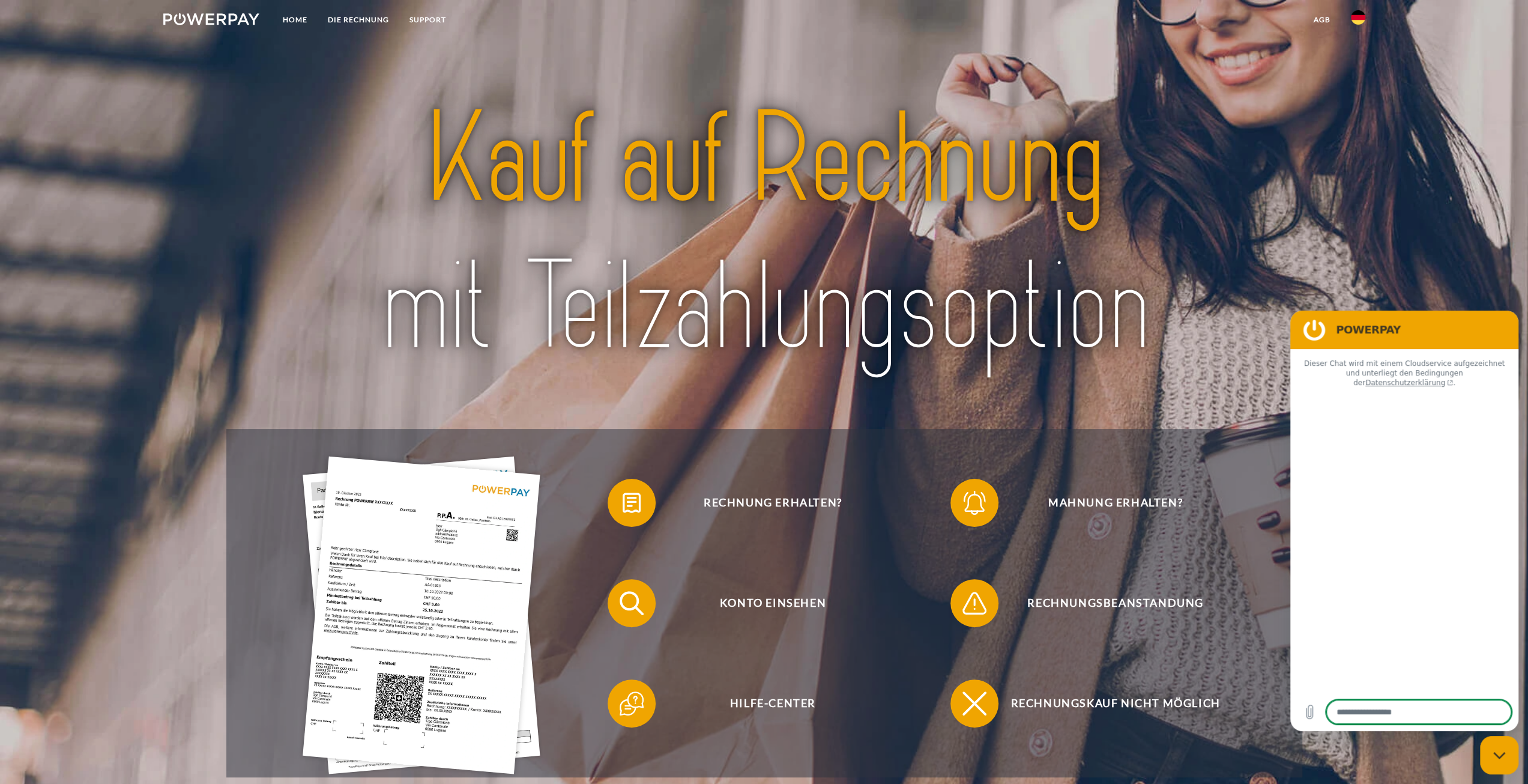
type textarea "*"
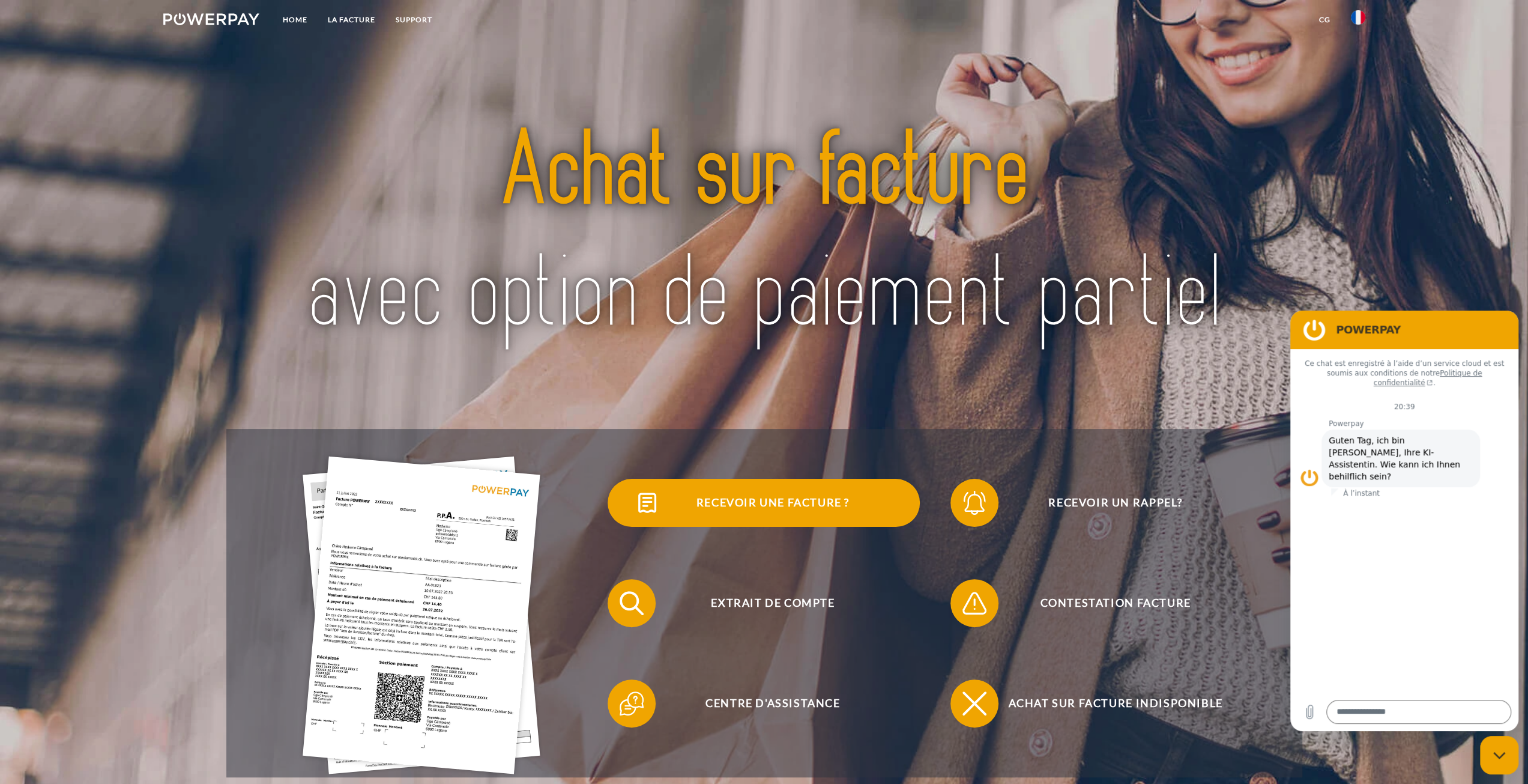
click at [696, 499] on span "Recevoir une facture ?" at bounding box center [773, 503] width 295 height 48
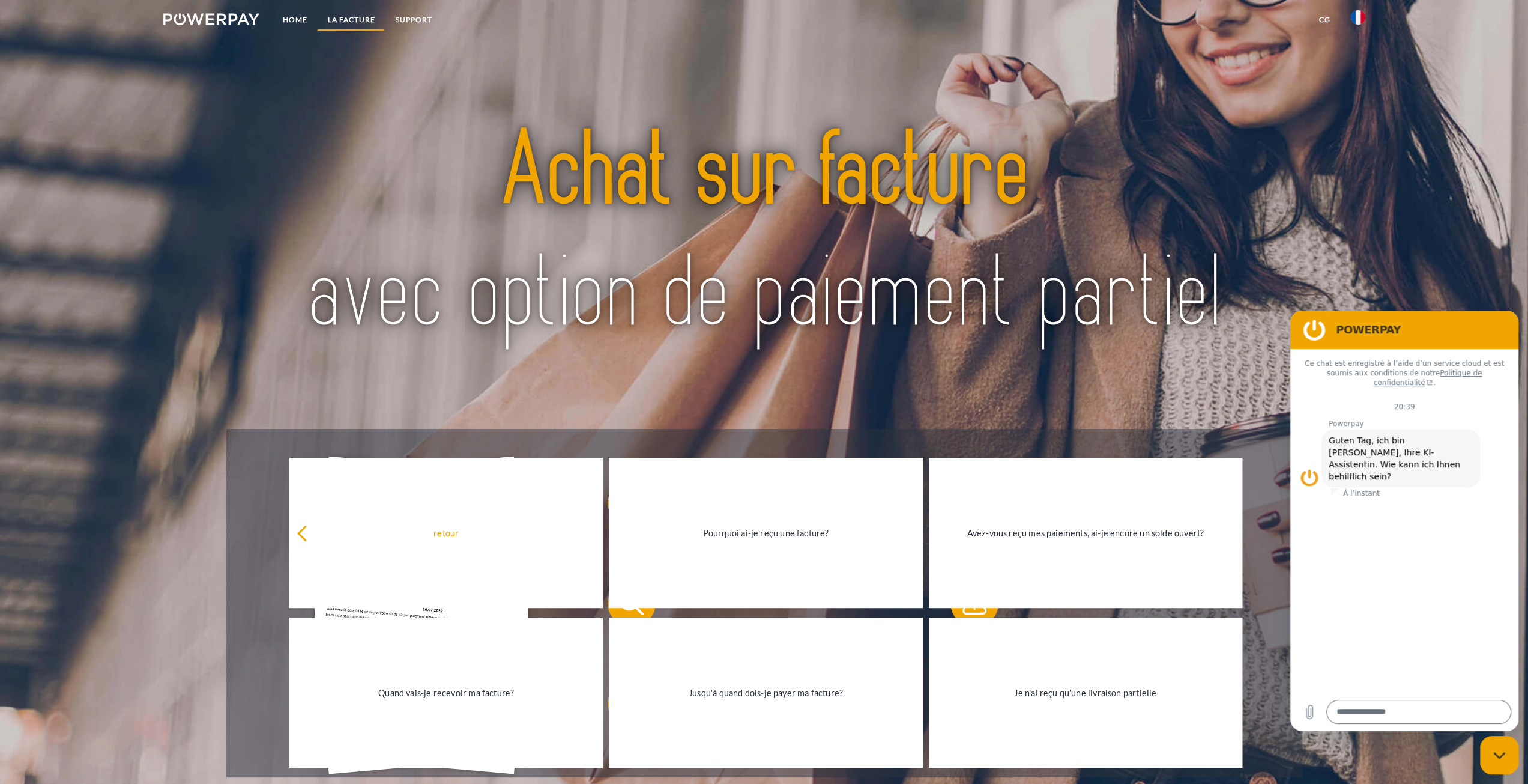
click at [352, 19] on link "LA FACTURE" at bounding box center [351, 20] width 68 height 21
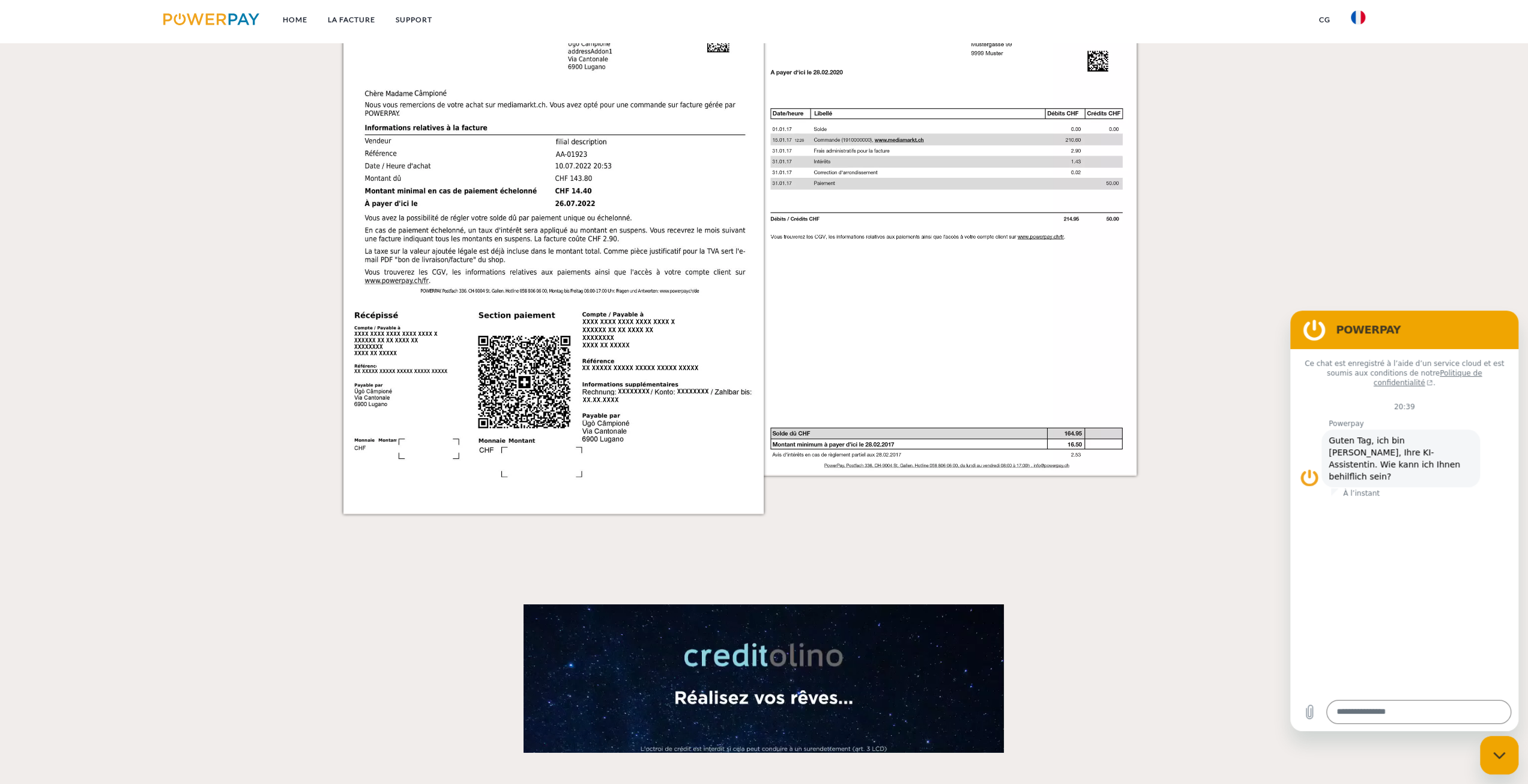
scroll to position [1176, 0]
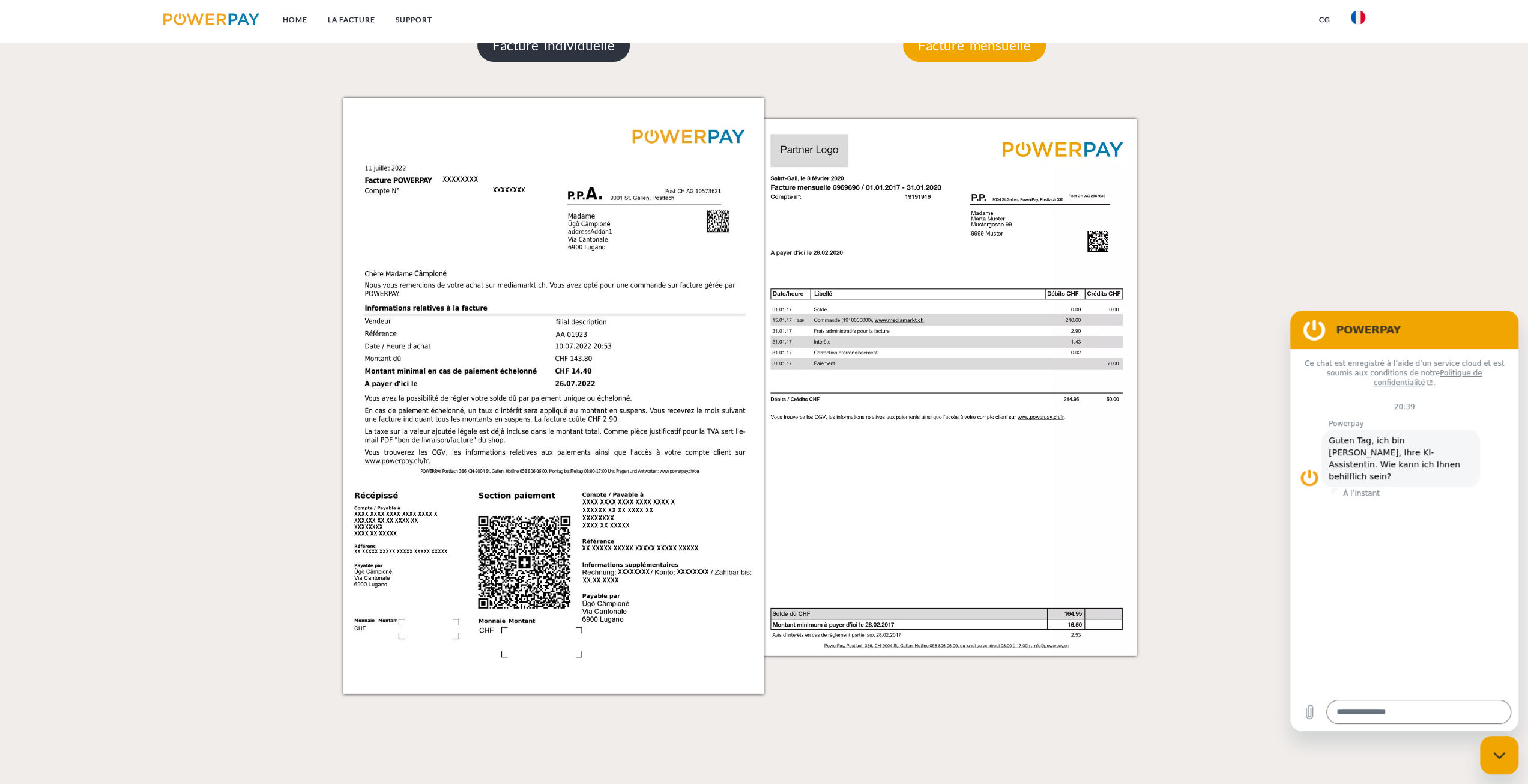
click at [555, 42] on p "Facture individuelle" at bounding box center [553, 46] width 153 height 33
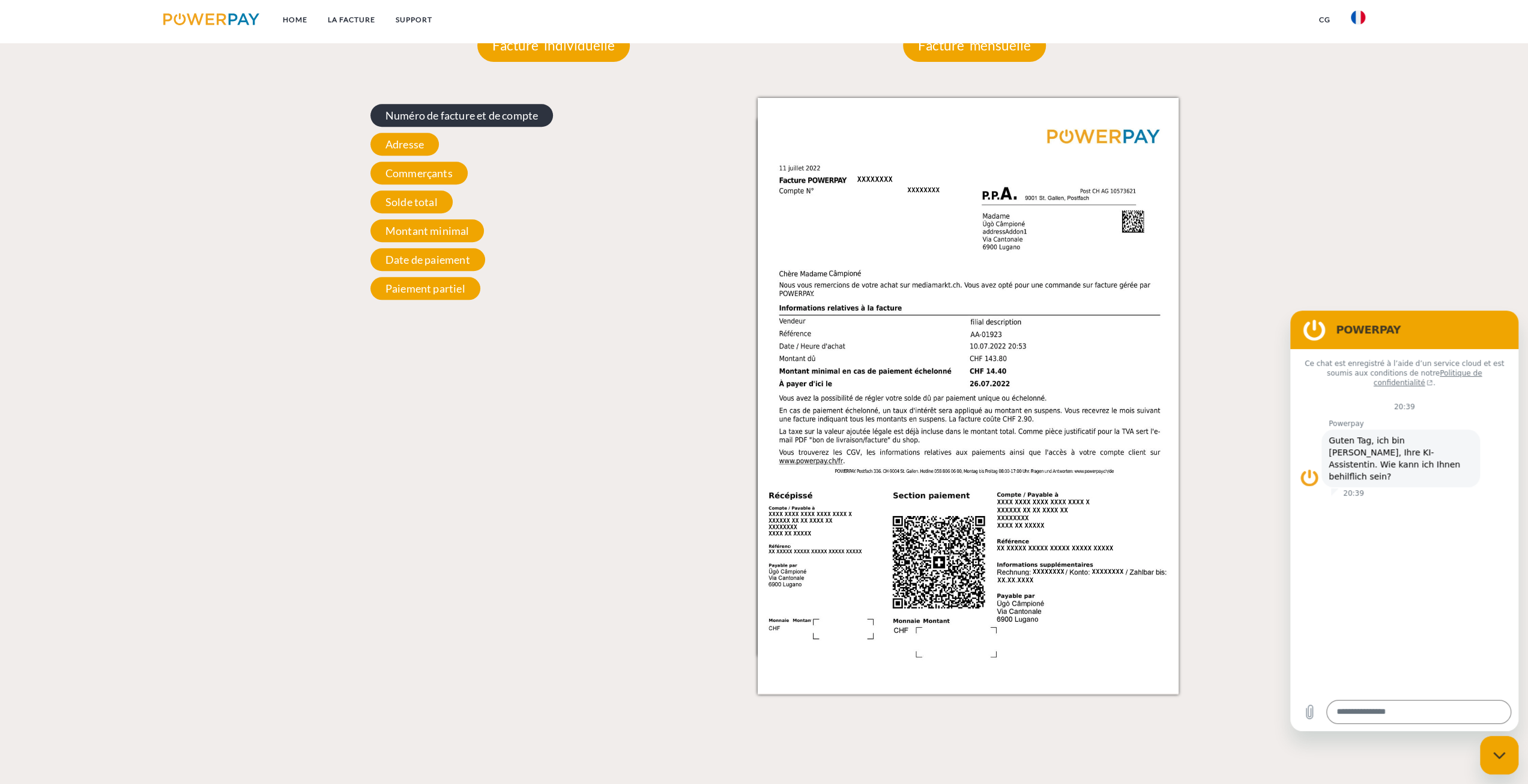
click at [506, 110] on span "Numéro de facture et de compte" at bounding box center [462, 115] width 183 height 23
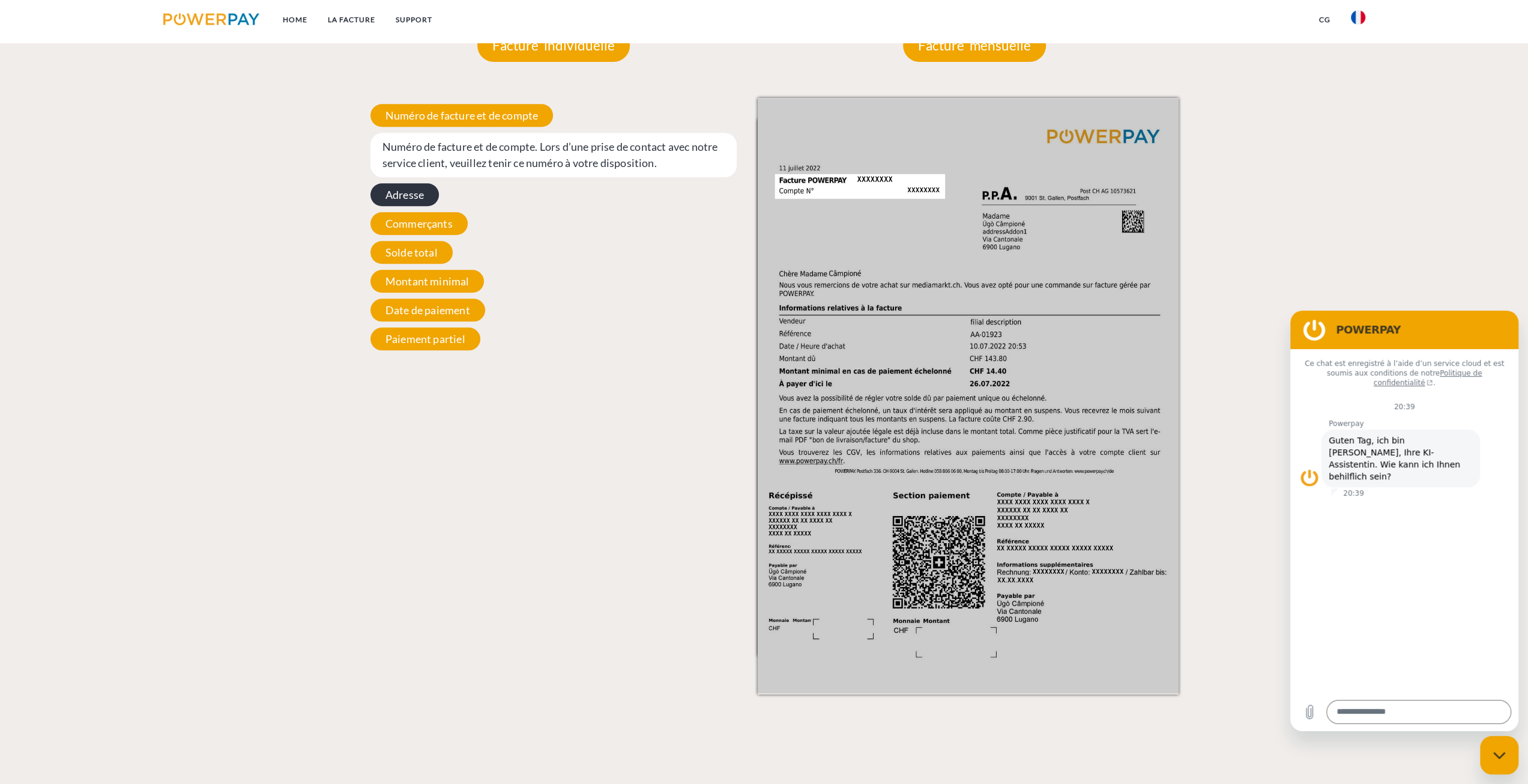
click at [392, 194] on span "Adresse" at bounding box center [405, 195] width 69 height 23
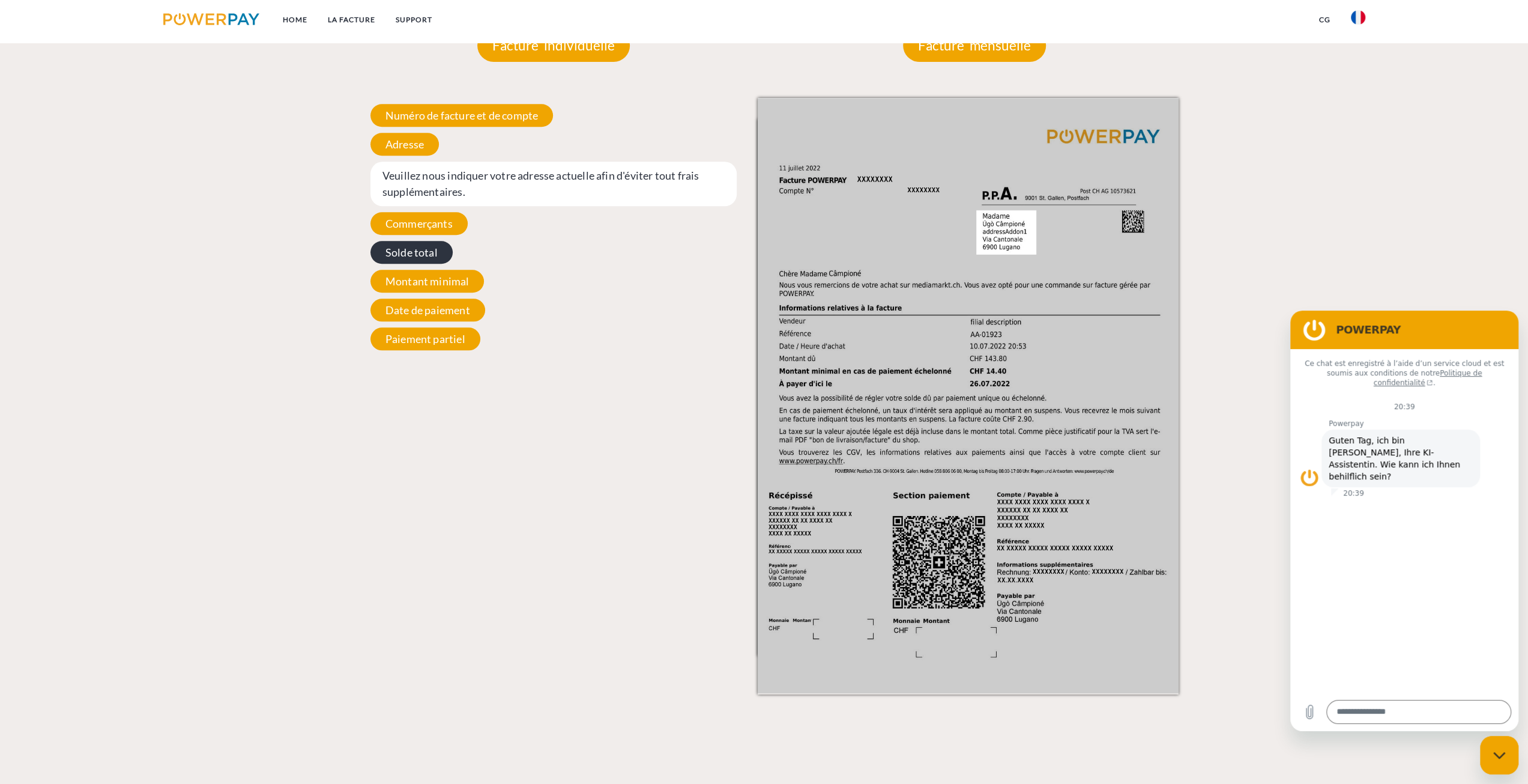
click at [406, 249] on span "Solde total" at bounding box center [411, 252] width 82 height 23
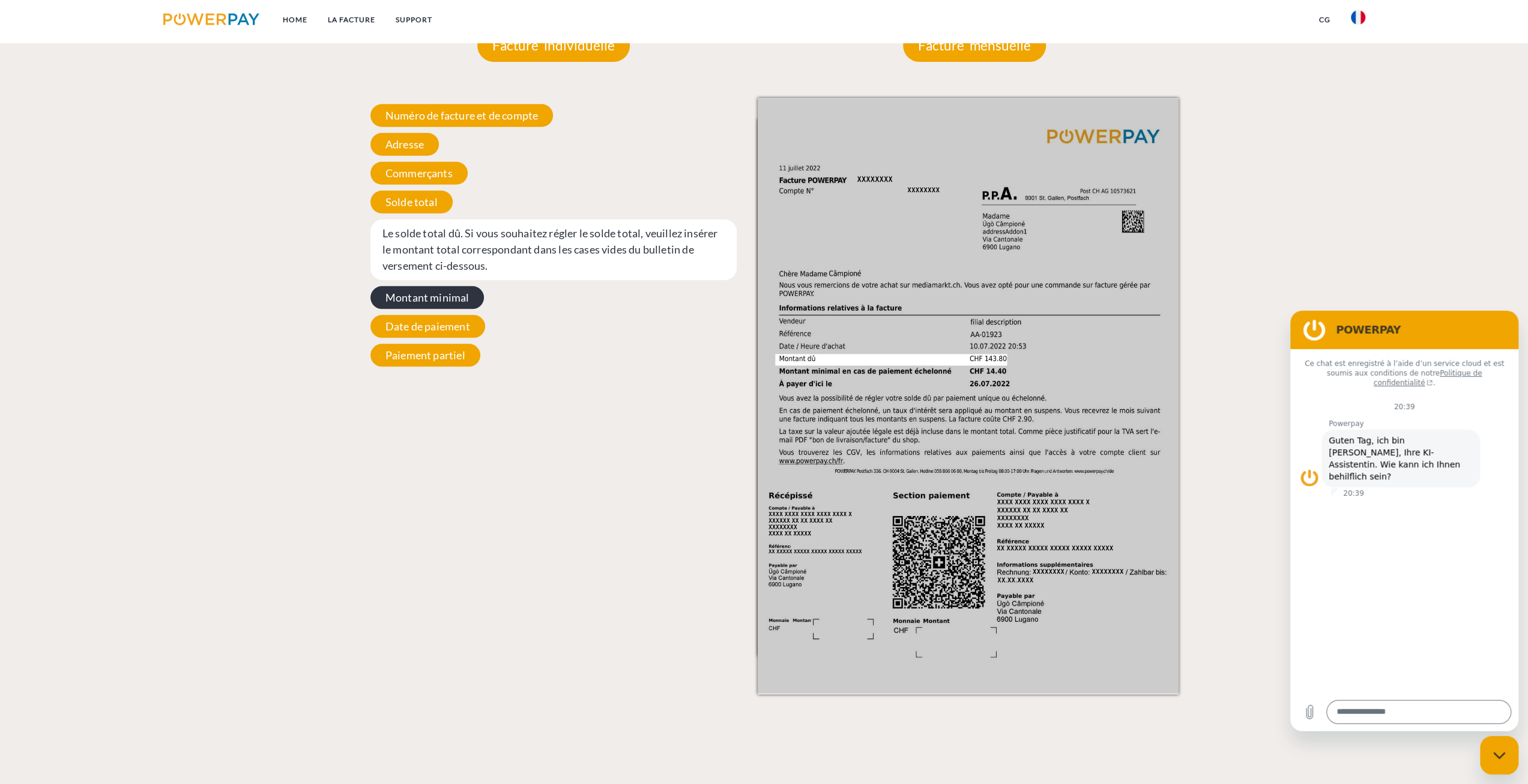
click at [415, 295] on span "Montant minimal" at bounding box center [427, 297] width 114 height 23
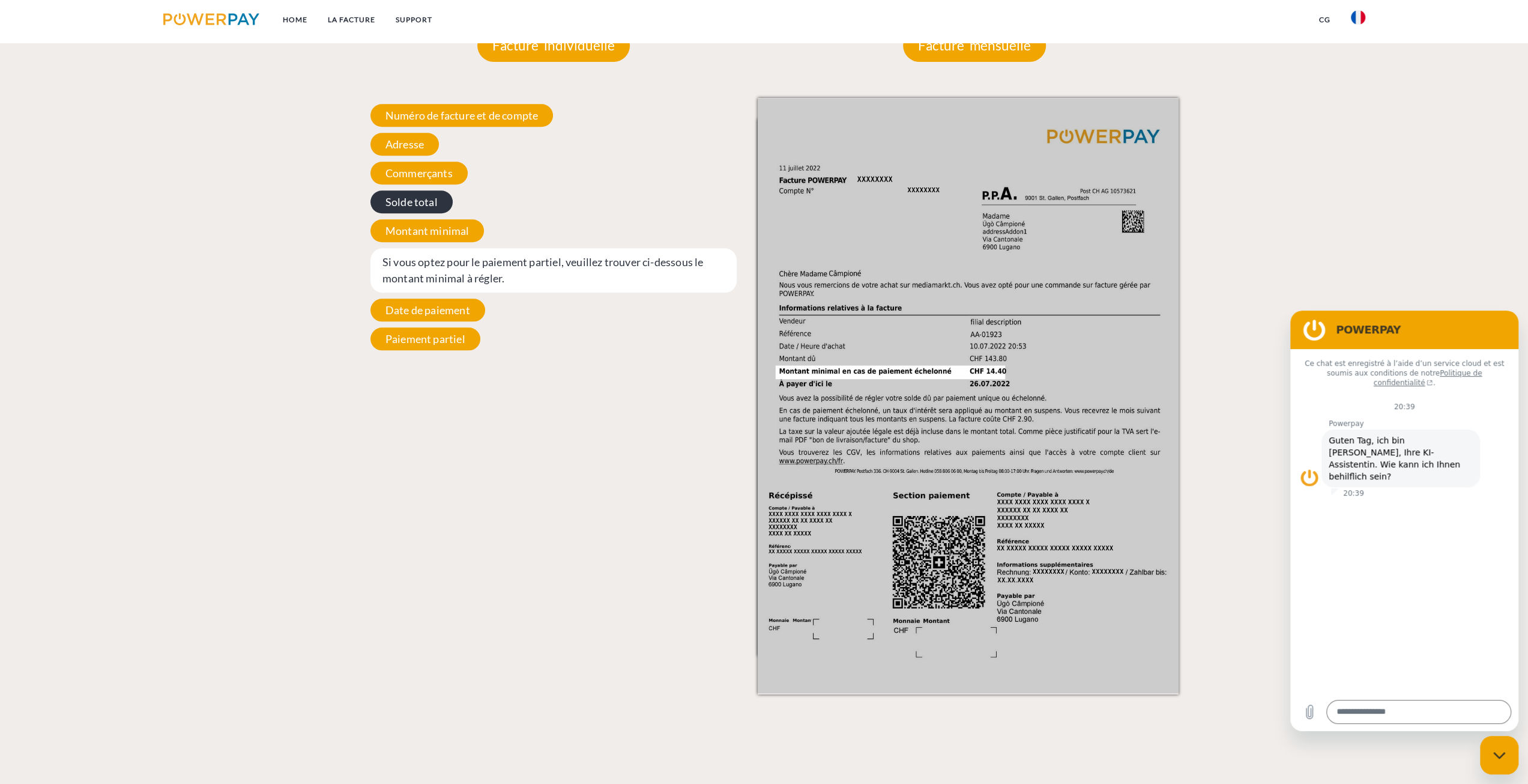
click at [413, 203] on span "Solde total" at bounding box center [411, 202] width 82 height 23
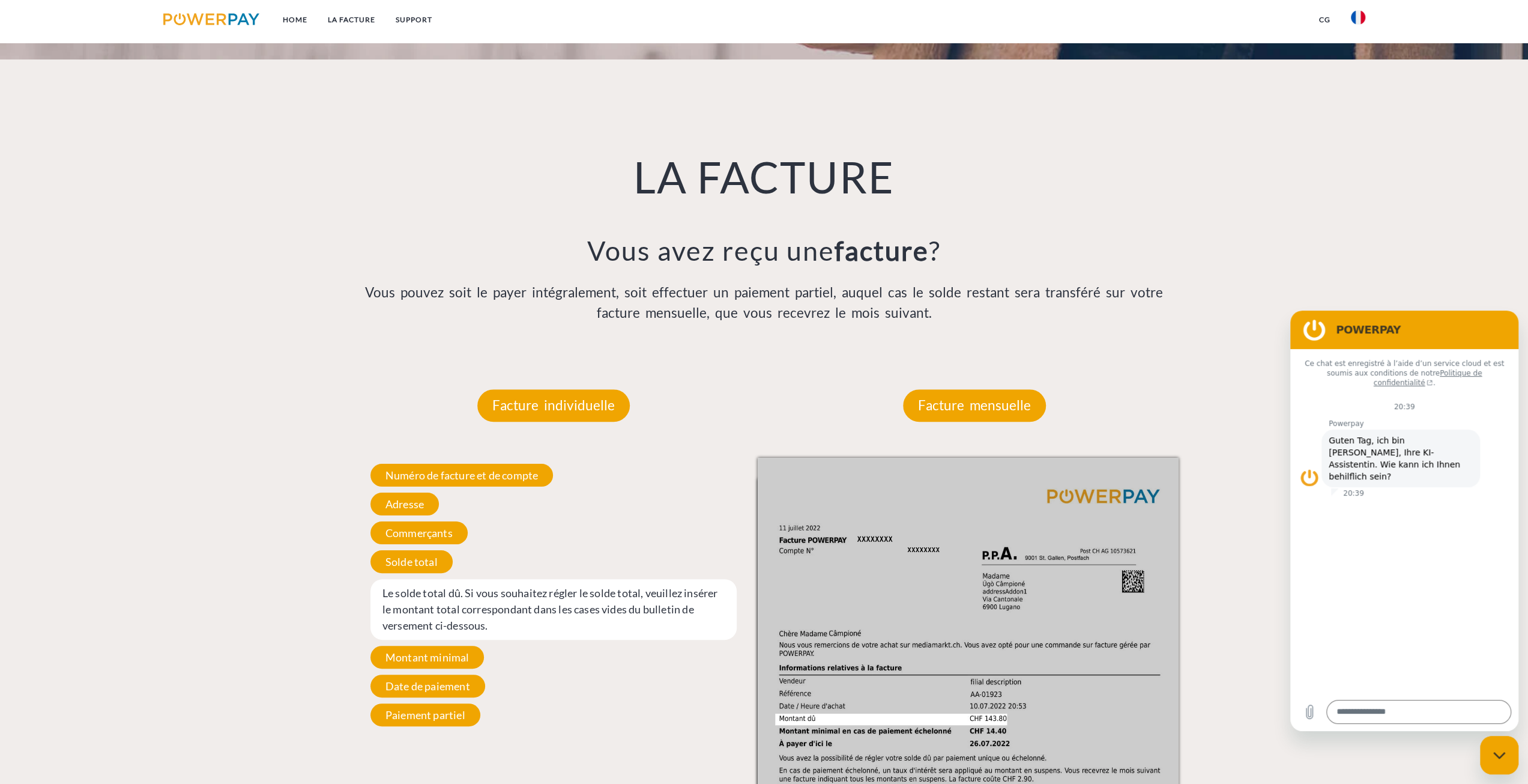
scroll to position [816, 0]
click at [569, 287] on p "Vous pouvez soit le payer intégralement, soit effectuer un paiement partiel, au…" at bounding box center [764, 303] width 842 height 41
drag, startPoint x: 457, startPoint y: 291, endPoint x: 551, endPoint y: 291, distance: 94.0
click at [551, 291] on p "Vous pouvez soit le payer intégralement, soit effectuer un paiement partiel, au…" at bounding box center [764, 303] width 842 height 41
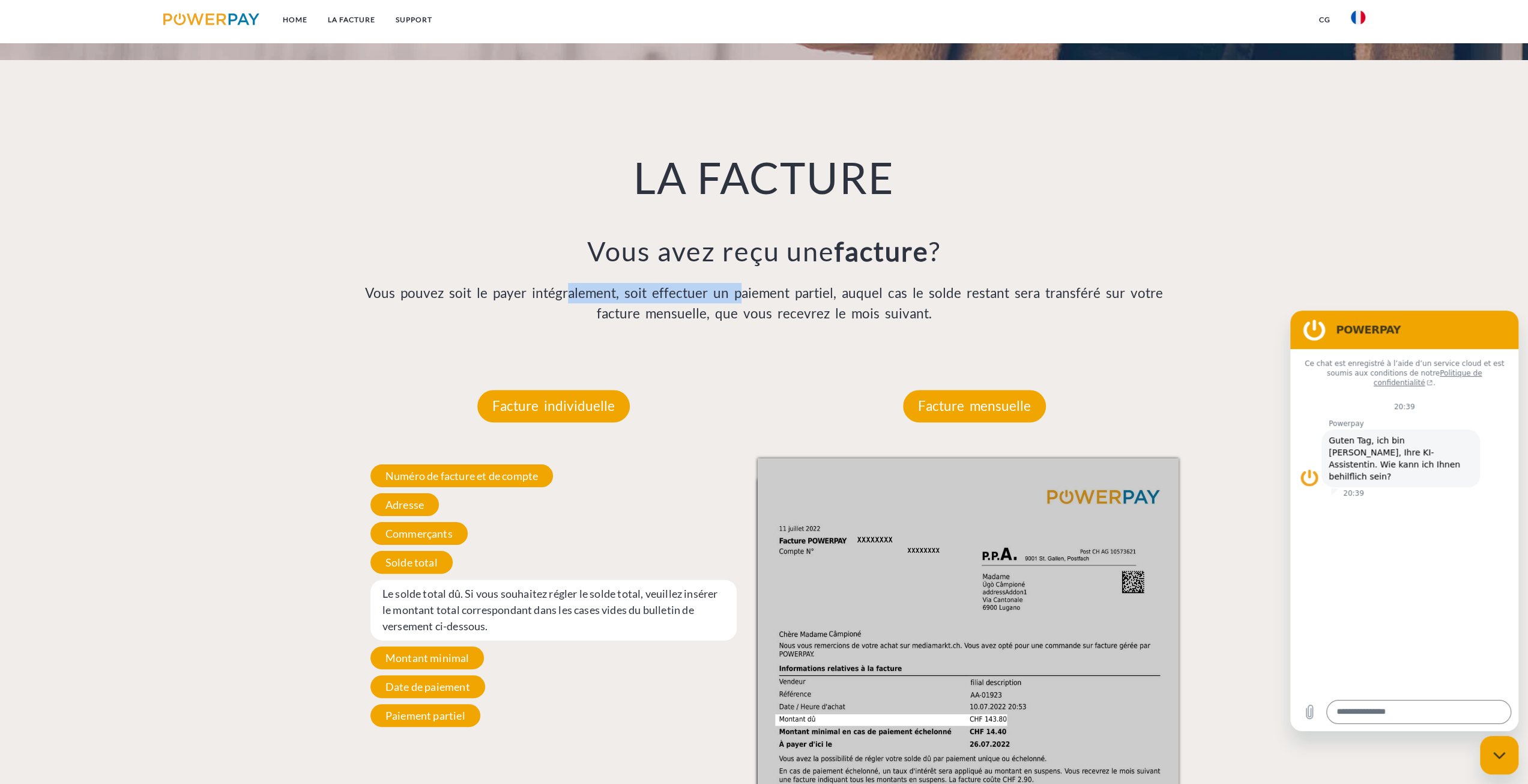
drag, startPoint x: 545, startPoint y: 295, endPoint x: 718, endPoint y: 296, distance: 173.0
click at [718, 296] on p "Vous pouvez soit le payer intégralement, soit effectuer un paiement partiel, au…" at bounding box center [764, 303] width 842 height 41
drag, startPoint x: 755, startPoint y: 295, endPoint x: 888, endPoint y: 282, distance: 133.6
click at [888, 282] on div "LA FACTURE Vous avez reçu une facture ? Vous pouvez soit le payer intégralement…" at bounding box center [764, 207] width 861 height 294
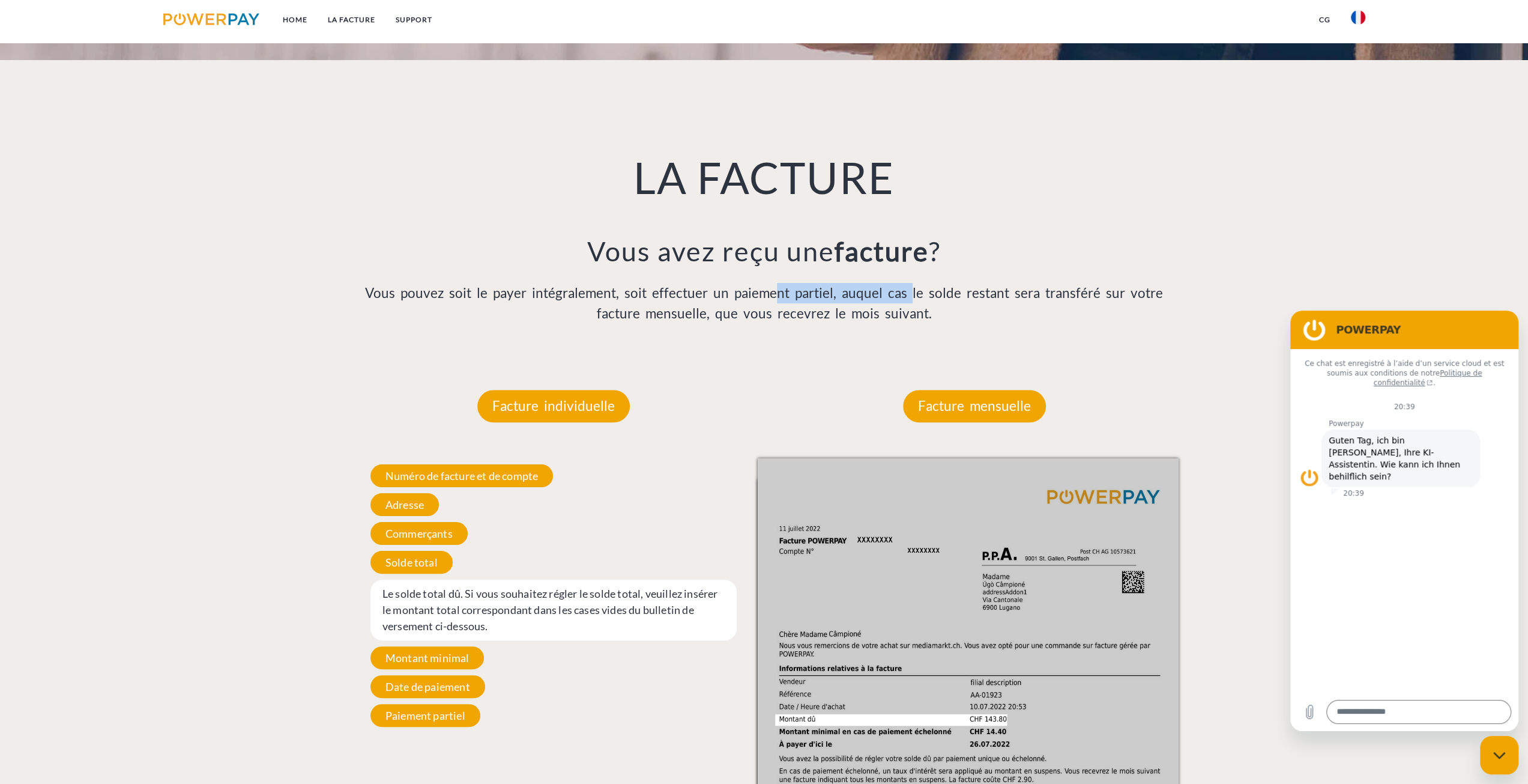
click at [888, 282] on div "LA FACTURE Vous avez reçu une facture ? Vous pouvez soit le payer intégralement…" at bounding box center [764, 207] width 861 height 294
click at [870, 292] on p "Vous pouvez soit le payer intégralement, soit effectuer un paiement partiel, au…" at bounding box center [764, 303] width 842 height 41
click at [548, 404] on p "Facture individuelle" at bounding box center [553, 406] width 153 height 33
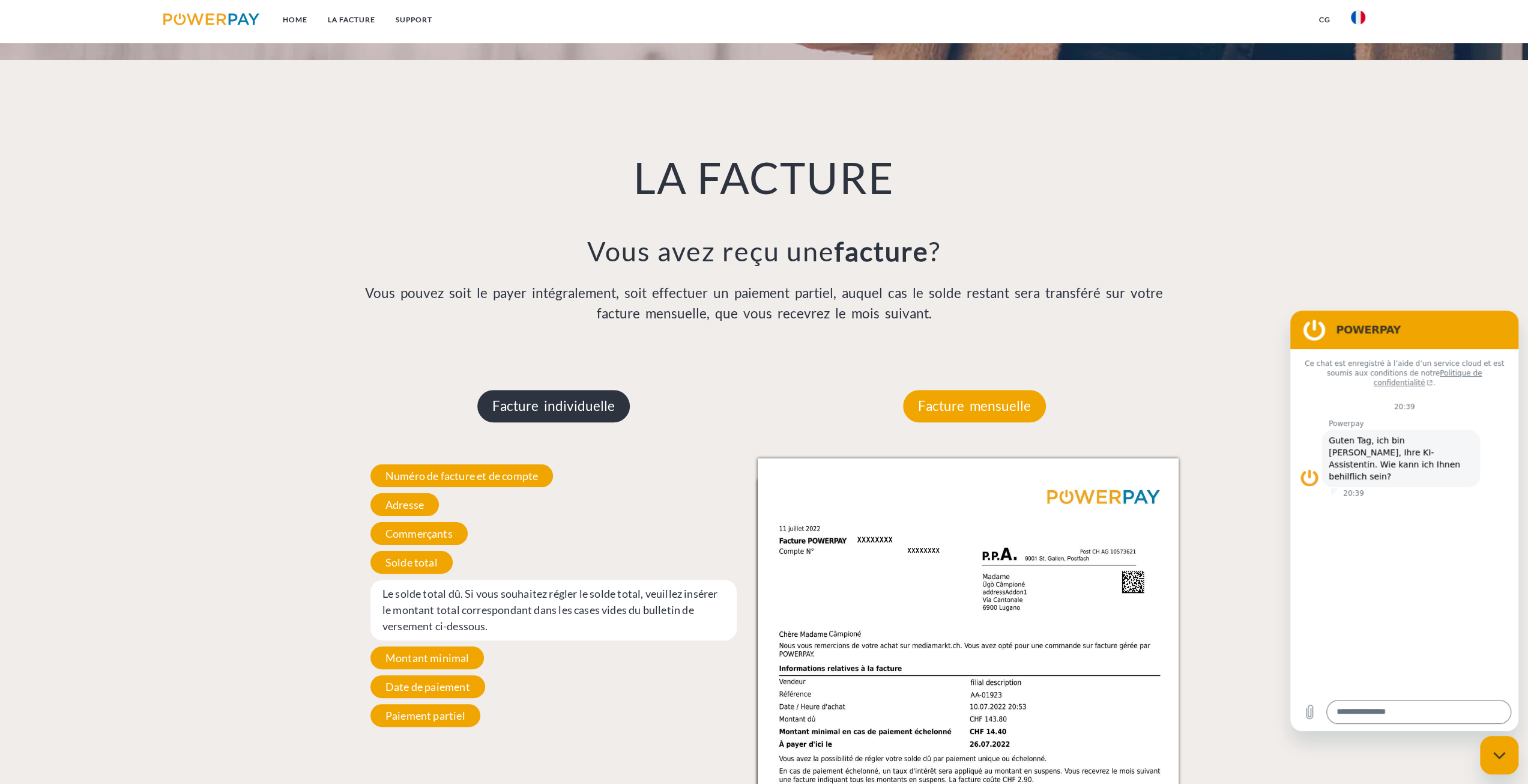
click at [564, 399] on p "Facture individuelle" at bounding box center [553, 406] width 153 height 33
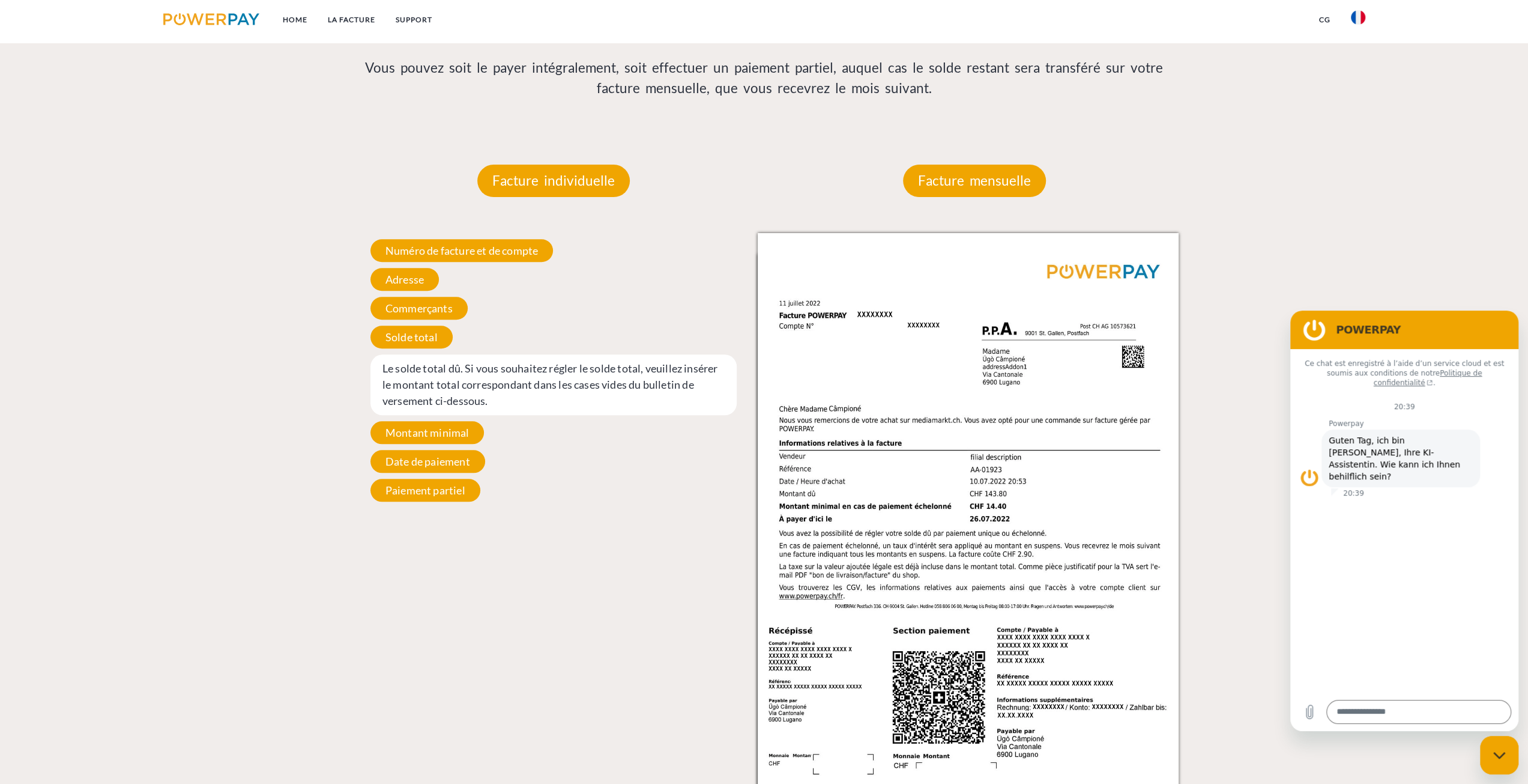
scroll to position [1056, 0]
